Goal: Complete application form: Complete application form

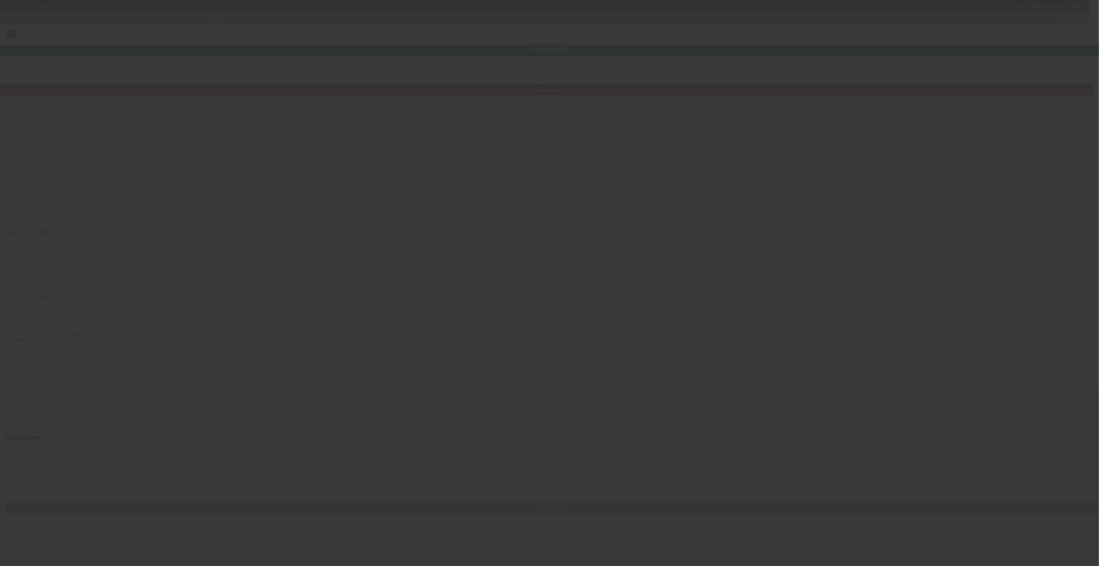
type input "Currency"
type input "[PERSON_NAME] Land Services LLC"
type input "32 Evening Star Dr"
type input "32327"
type input "[GEOGRAPHIC_DATA]"
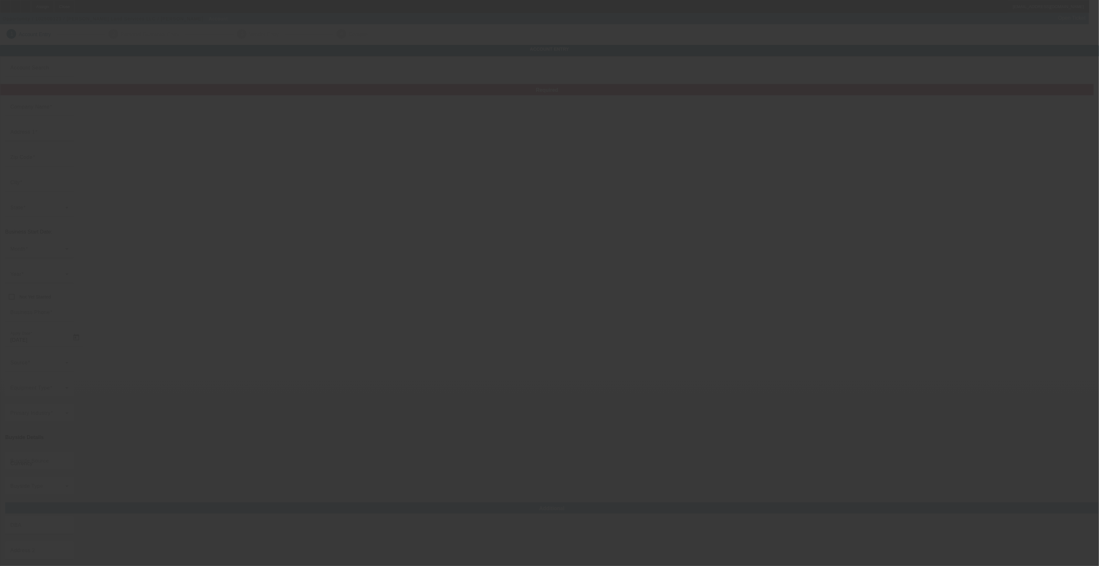
type input "[PHONE_NUMBER]"
type input "[PERSON_NAME][EMAIL_ADDRESS][DOMAIN_NAME]"
type input "Wakulla"
type input "[US_EMPLOYER_IDENTIFICATION_NUMBER]"
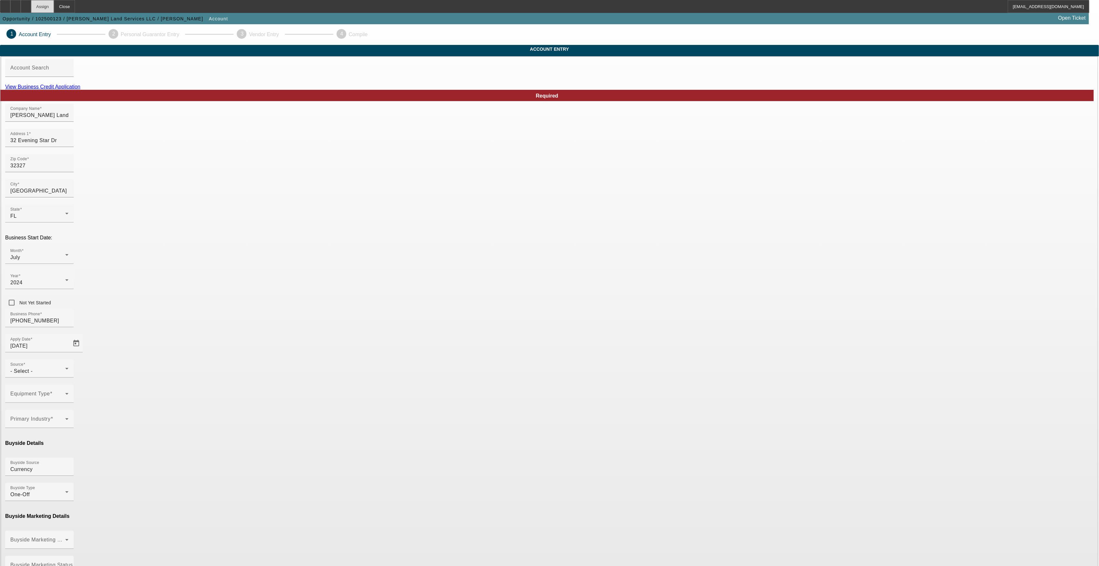
click at [54, 3] on div "Assign" at bounding box center [42, 6] width 23 height 13
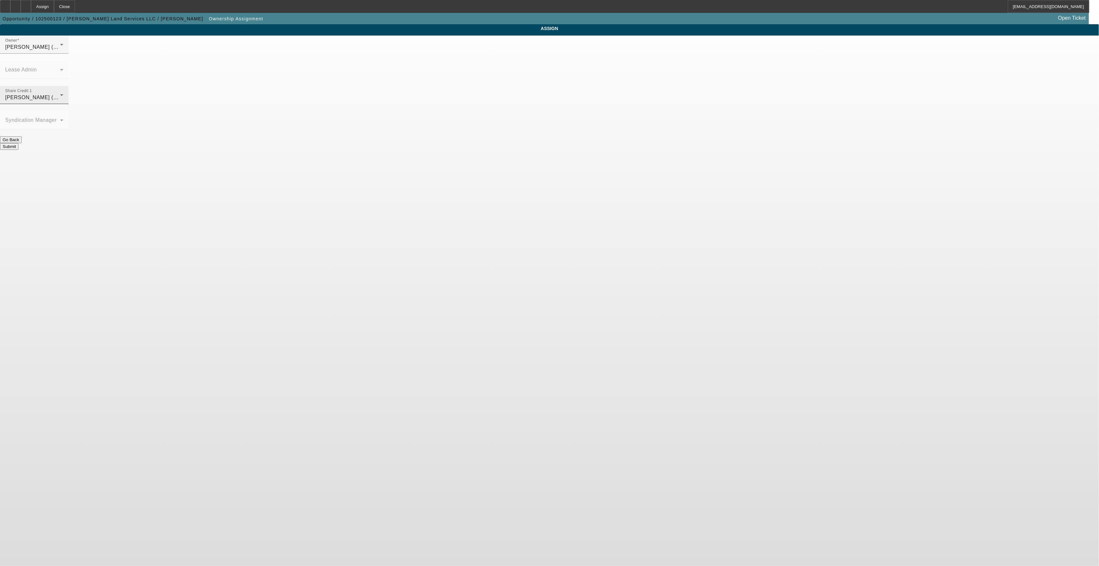
click at [60, 94] on div "[PERSON_NAME] (Lvl 19)" at bounding box center [32, 98] width 55 height 8
click at [521, 52] on div at bounding box center [549, 283] width 1099 height 566
click at [60, 51] on div "[PERSON_NAME] (Lvl 19)" at bounding box center [32, 47] width 55 height 8
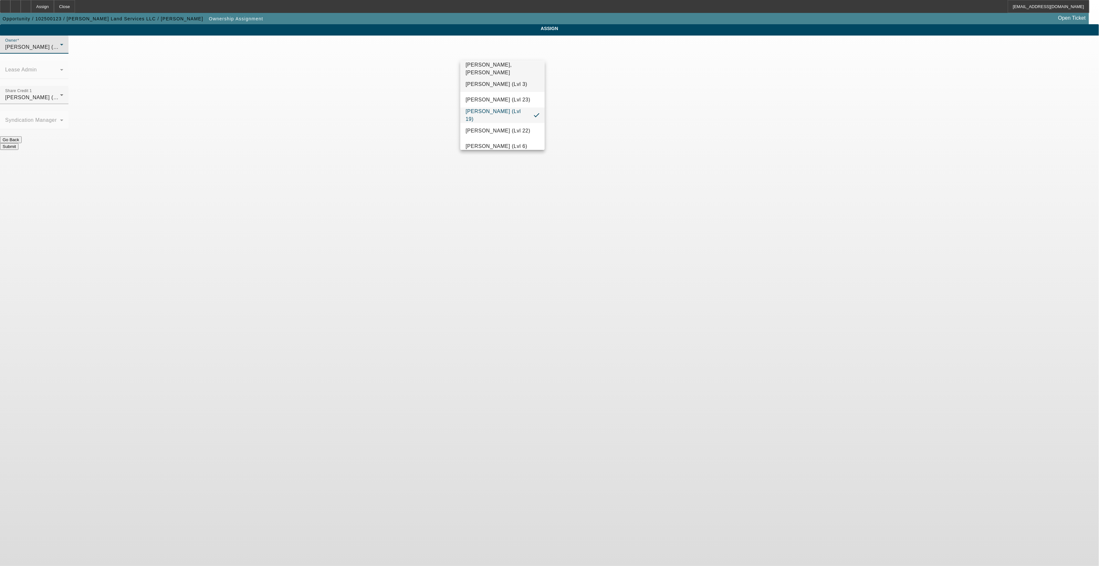
click at [499, 90] on mat-option "[PERSON_NAME] (Lvl 3)" at bounding box center [502, 85] width 84 height 16
click at [18, 143] on button "Submit" at bounding box center [9, 146] width 18 height 7
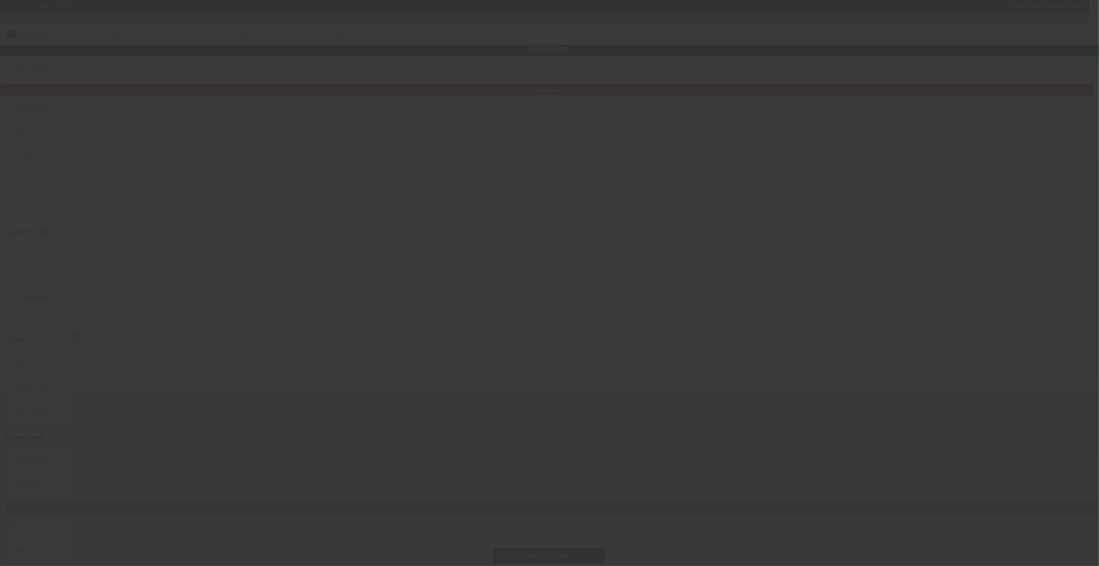
type input "Currency"
type input "[PERSON_NAME] Land Services LLC"
type input "32 Evening Star Dr"
type input "32327"
type input "[GEOGRAPHIC_DATA]"
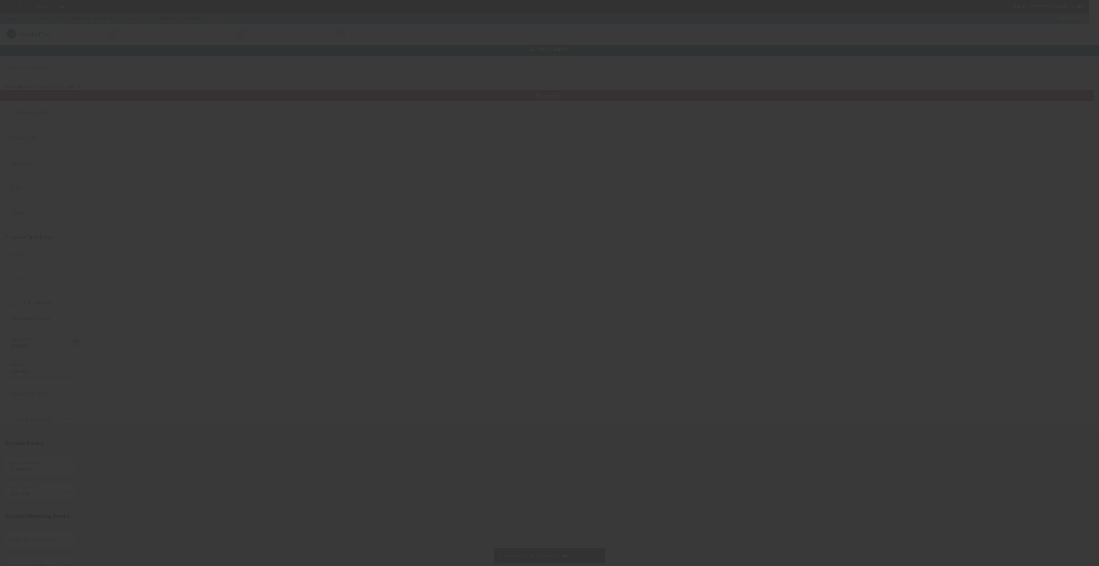
type input "[PHONE_NUMBER]"
type input "[PERSON_NAME][EMAIL_ADDRESS][DOMAIN_NAME]"
type input "Wakulla"
type input "[US_EMPLOYER_IDENTIFICATION_NUMBER]"
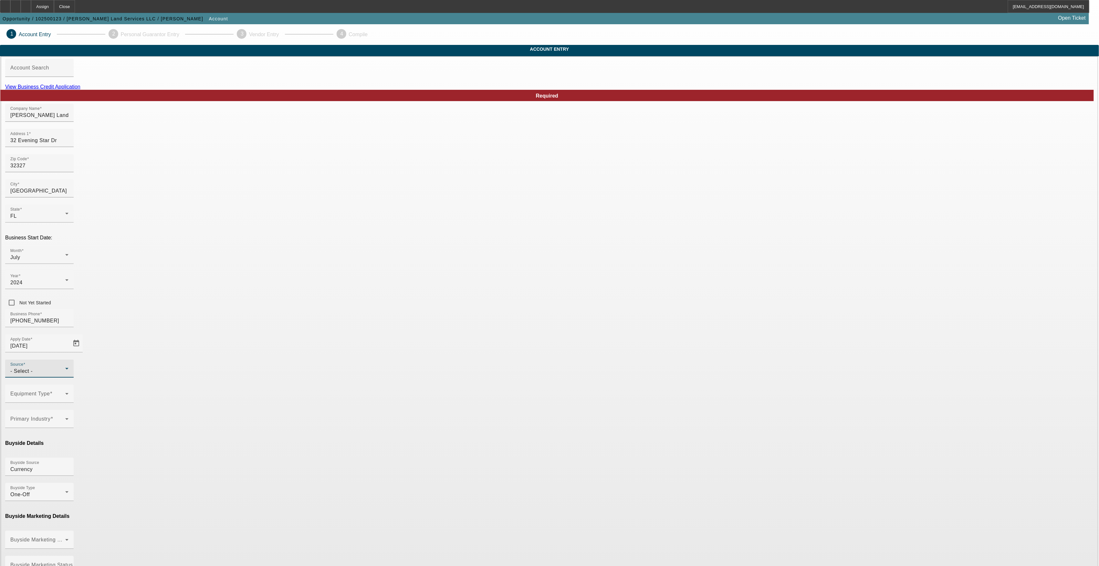
click at [65, 367] on div "- Select -" at bounding box center [37, 371] width 55 height 8
click at [484, 318] on span "Bank Referral" at bounding box center [483, 320] width 34 height 8
click at [68, 385] on div "Equipment Type" at bounding box center [39, 394] width 58 height 18
click at [414, 307] on div at bounding box center [549, 283] width 1099 height 566
click at [71, 390] on icon at bounding box center [67, 394] width 8 height 8
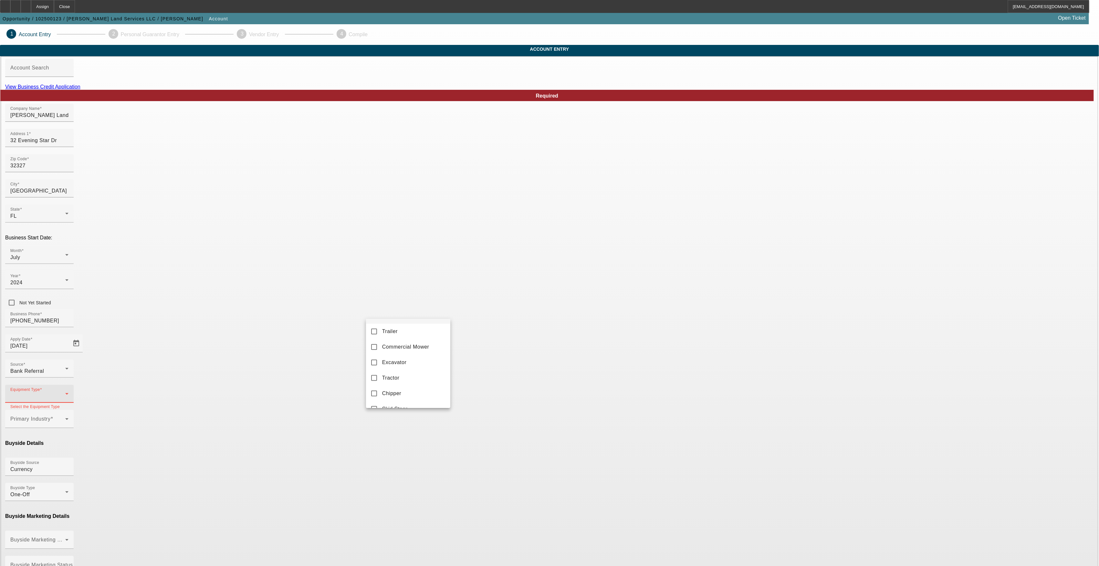
scroll to position [172, 0]
click at [409, 351] on mat-option "Excavator" at bounding box center [408, 344] width 85 height 16
click at [495, 336] on div at bounding box center [549, 283] width 1099 height 566
click at [65, 418] on span at bounding box center [37, 422] width 55 height 8
click at [409, 370] on span "Landscape/Hardscape" at bounding box center [409, 370] width 55 height 8
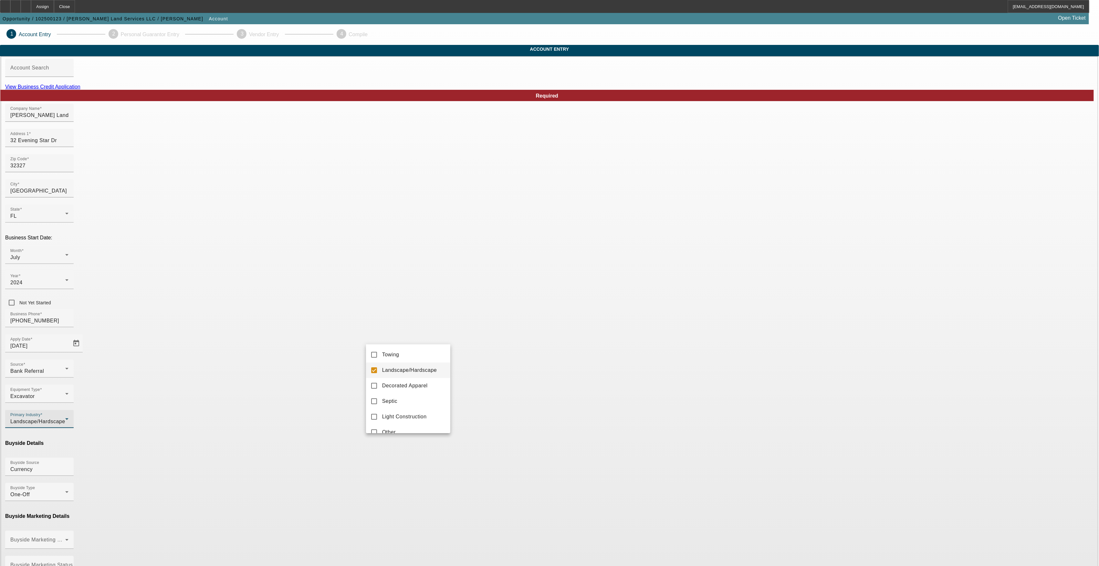
click at [504, 335] on div at bounding box center [549, 283] width 1099 height 566
click at [96, 537] on mat-label "Buyside Marketing Status(Account)" at bounding box center [53, 539] width 86 height 5
click at [393, 466] on mat-option "Ineligible" at bounding box center [408, 466] width 85 height 16
click at [68, 564] on input "Buyside Marketing Status Source(Account)" at bounding box center [39, 568] width 58 height 8
click at [485, 434] on mat-option "Currency" at bounding box center [502, 435] width 85 height 16
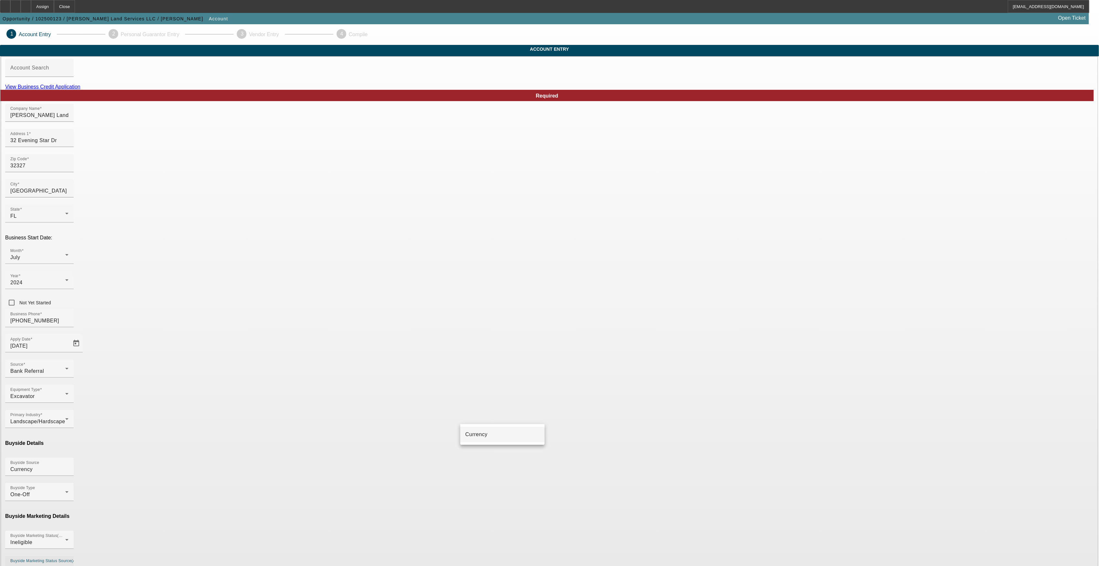
type input "Currency"
click at [500, 410] on div "Primary Industry Landscape/Hardscape" at bounding box center [549, 422] width 1089 height 25
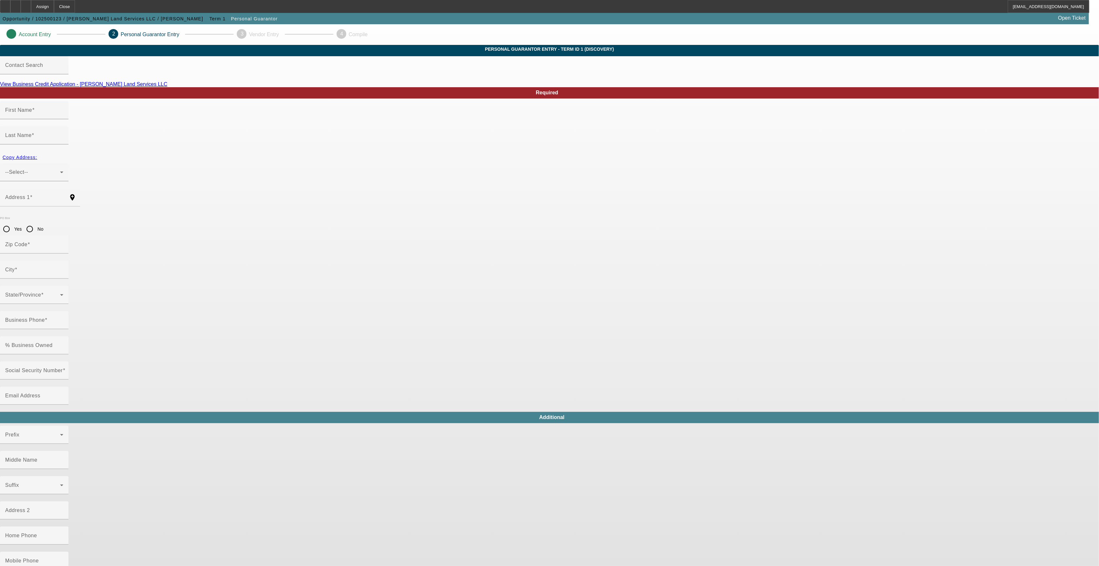
type input "[PERSON_NAME]"
type input "32 Evening Star Dr"
radio input "true"
type input "32327"
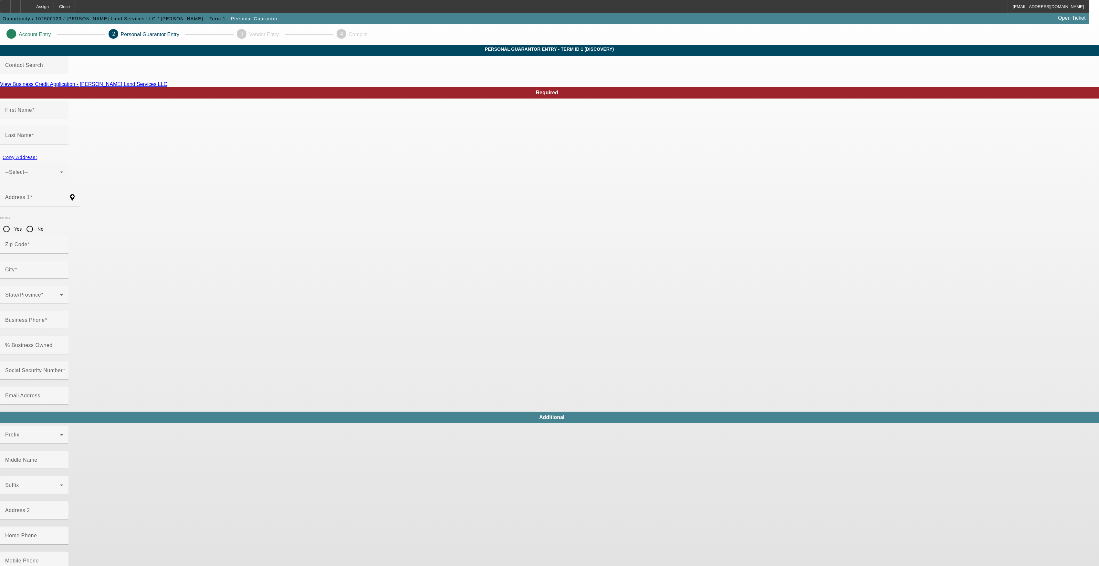
type input "[GEOGRAPHIC_DATA]"
type input "[PHONE_NUMBER]"
type input "100"
type input "593-92-7258"
type input "[PERSON_NAME][EMAIL_ADDRESS][DOMAIN_NAME]"
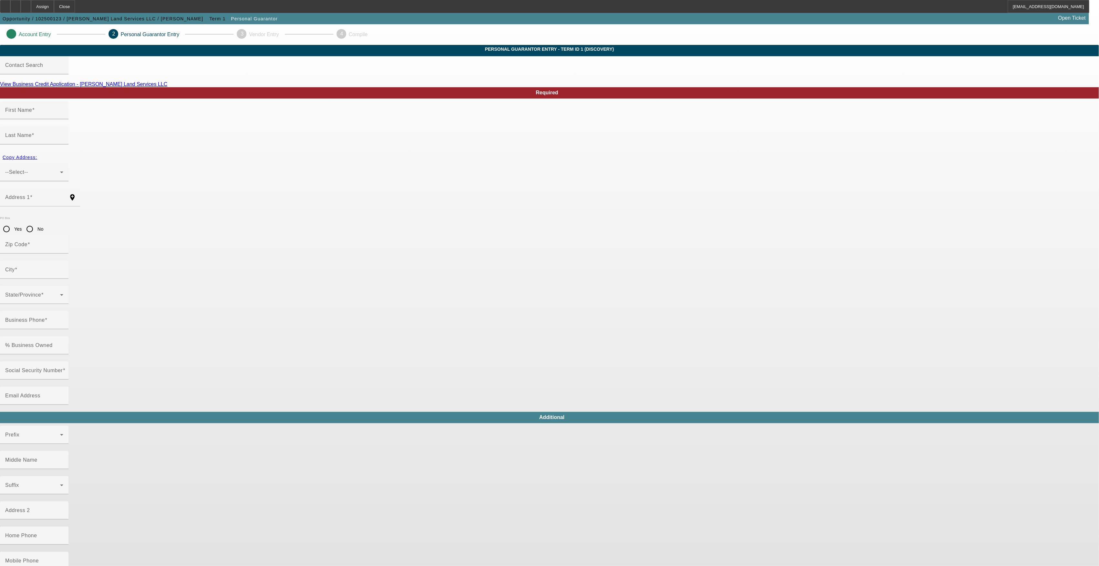
type input "[PHONE_NUMBER]"
